Goal: Transaction & Acquisition: Purchase product/service

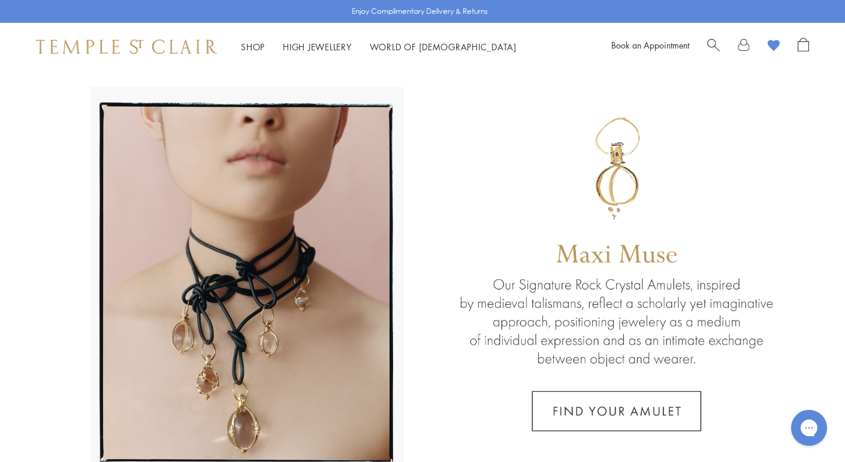
click at [716, 48] on span "Search" at bounding box center [713, 44] width 13 height 13
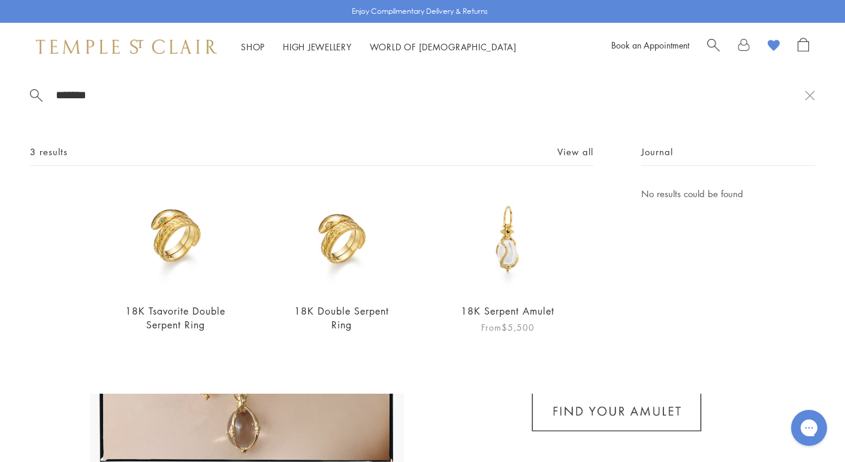
type input "*******"
click at [502, 286] on img at bounding box center [508, 239] width 106 height 106
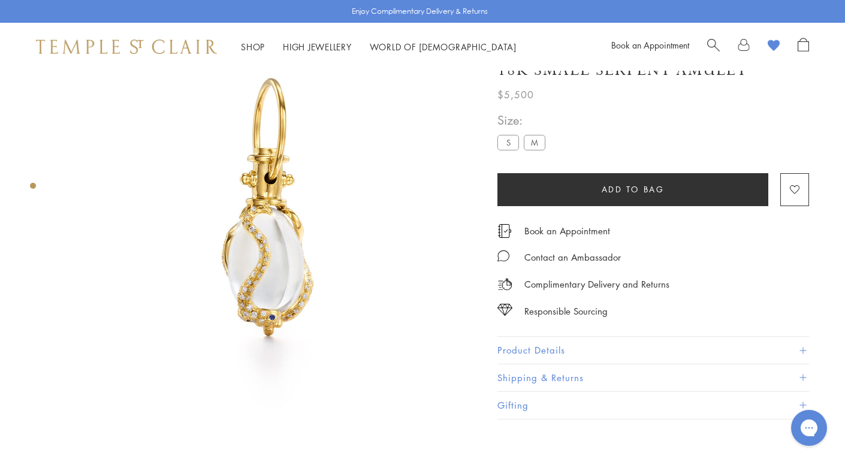
click at [540, 146] on label "M" at bounding box center [535, 142] width 22 height 15
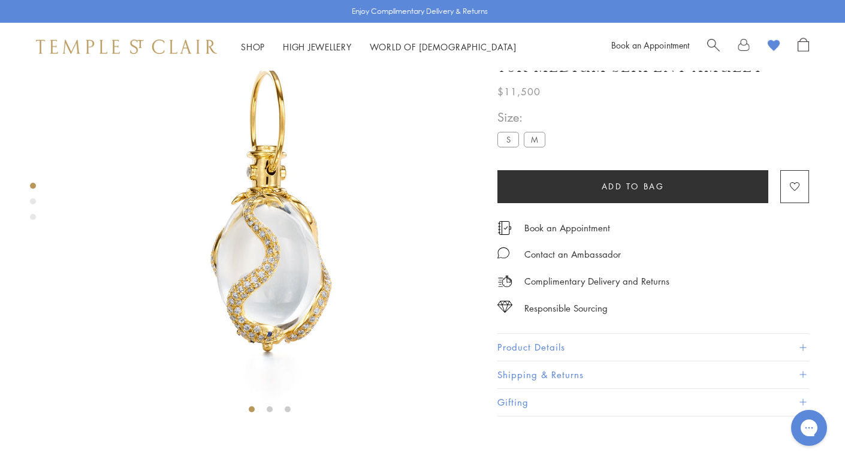
click at [505, 147] on label "S" at bounding box center [508, 139] width 22 height 15
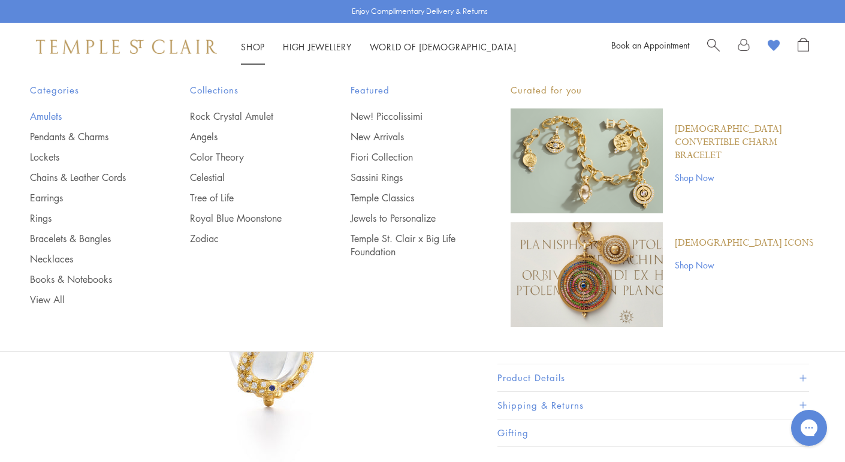
click at [51, 116] on link "Amulets" at bounding box center [86, 116] width 112 height 13
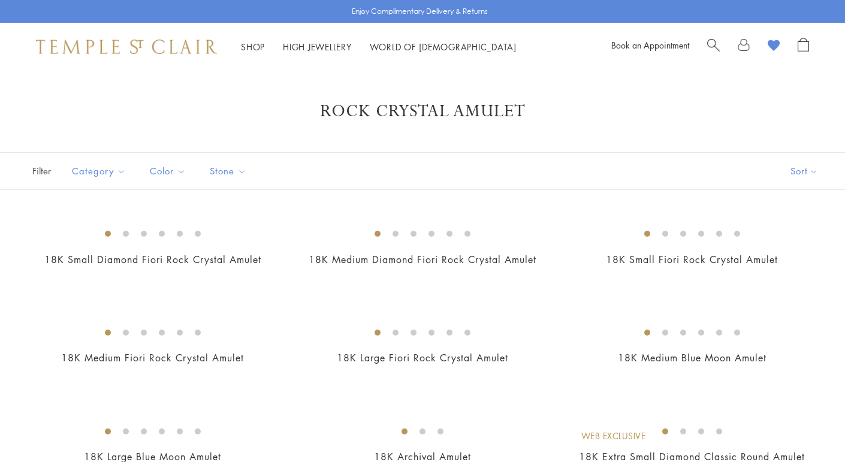
click at [802, 168] on button "Sort" at bounding box center [804, 171] width 82 height 37
click at [774, 253] on button "Price, low to high" at bounding box center [784, 255] width 122 height 29
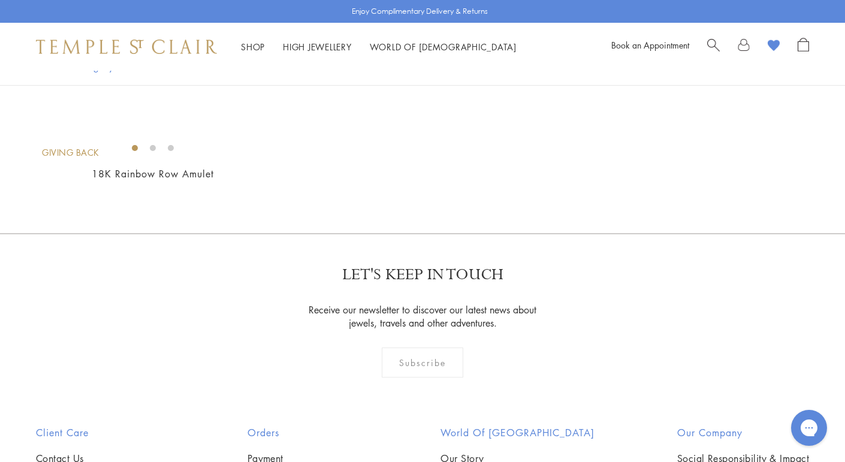
scroll to position [2460, 0]
click at [0, 0] on img at bounding box center [0, 0] width 0 height 0
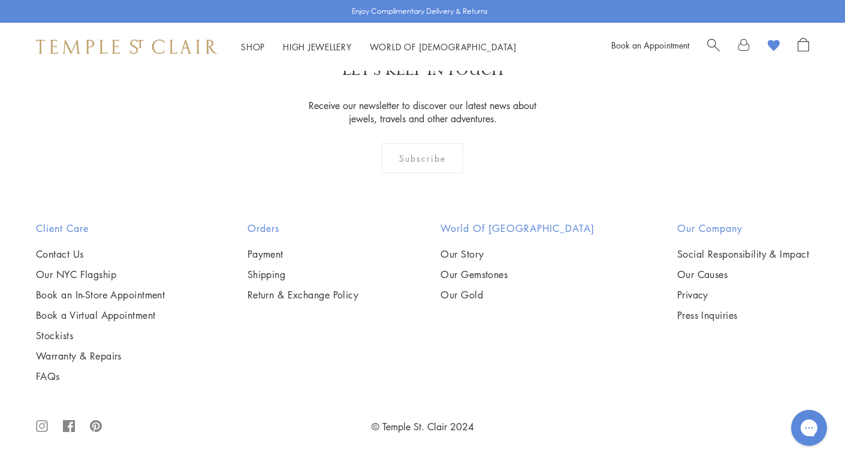
scroll to position [3764, 0]
click at [0, 0] on img at bounding box center [0, 0] width 0 height 0
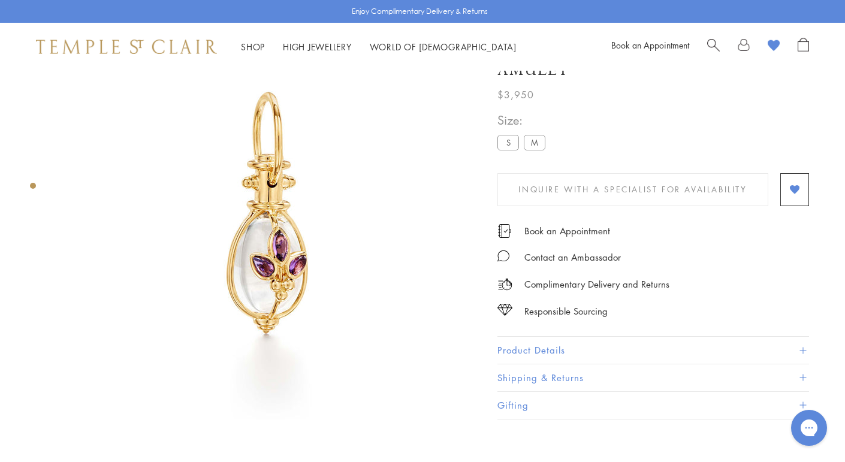
click at [511, 147] on label "S" at bounding box center [508, 142] width 22 height 15
click at [529, 148] on label "M" at bounding box center [535, 142] width 22 height 15
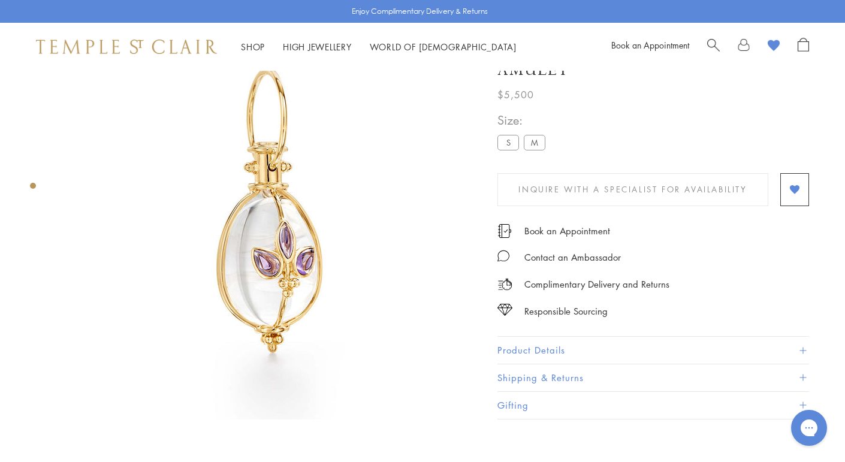
click at [505, 143] on label "S" at bounding box center [508, 142] width 22 height 15
